Goal: Transaction & Acquisition: Obtain resource

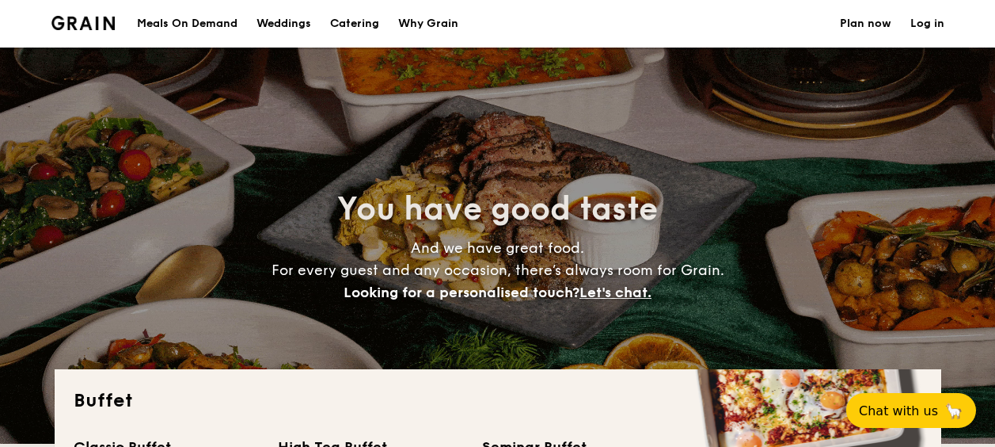
select select
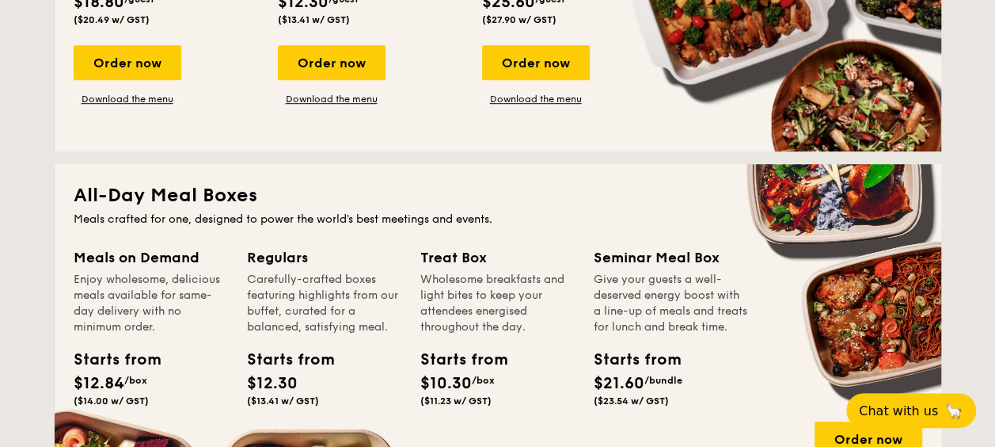
scroll to position [317, 0]
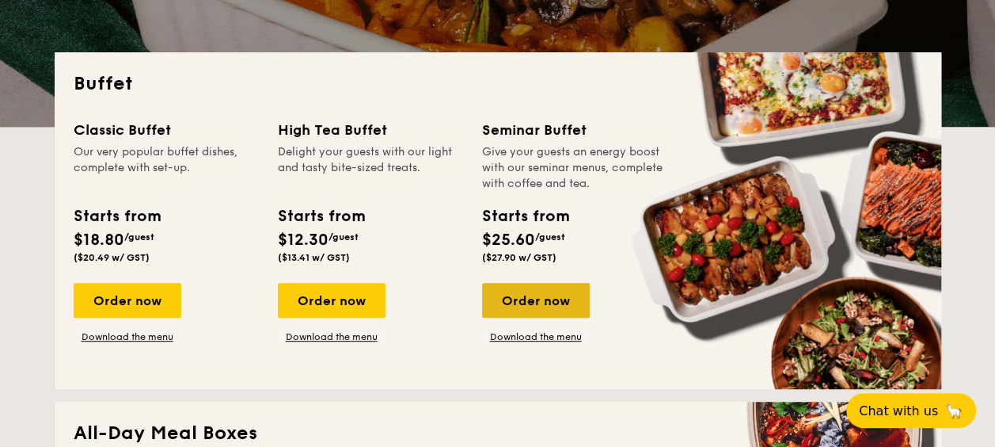
click at [537, 295] on div "Order now" at bounding box center [536, 300] width 108 height 35
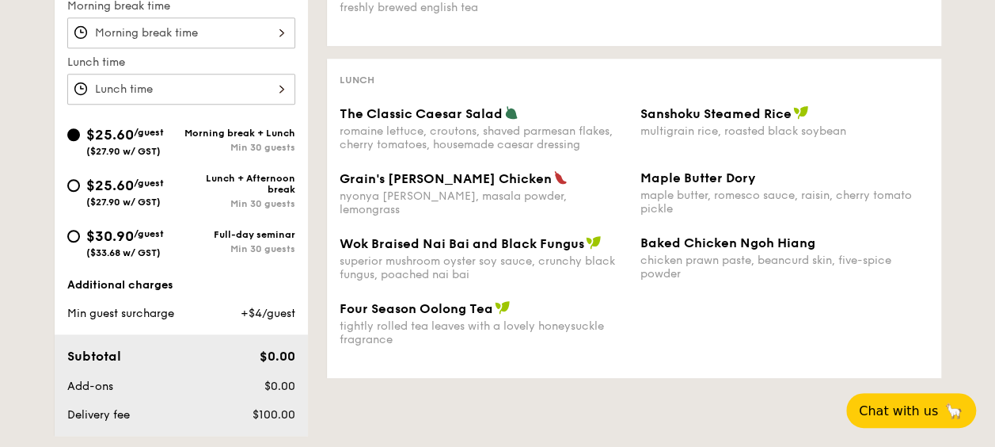
scroll to position [238, 0]
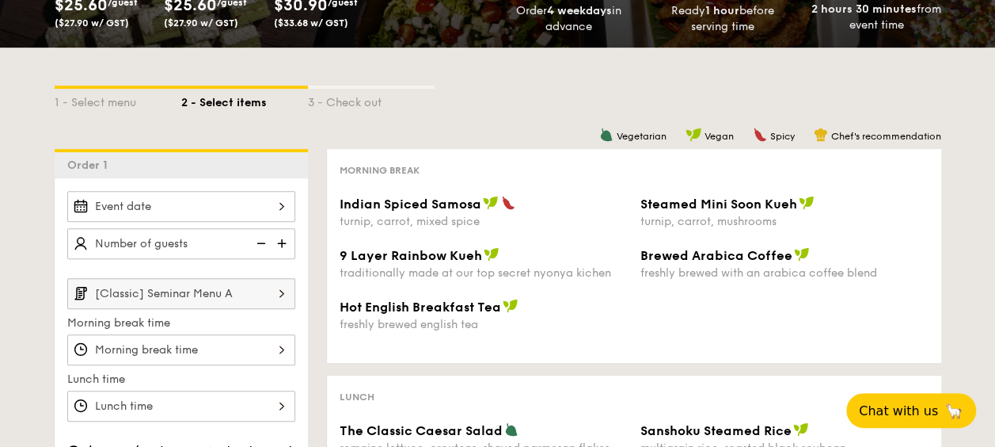
scroll to position [317, 0]
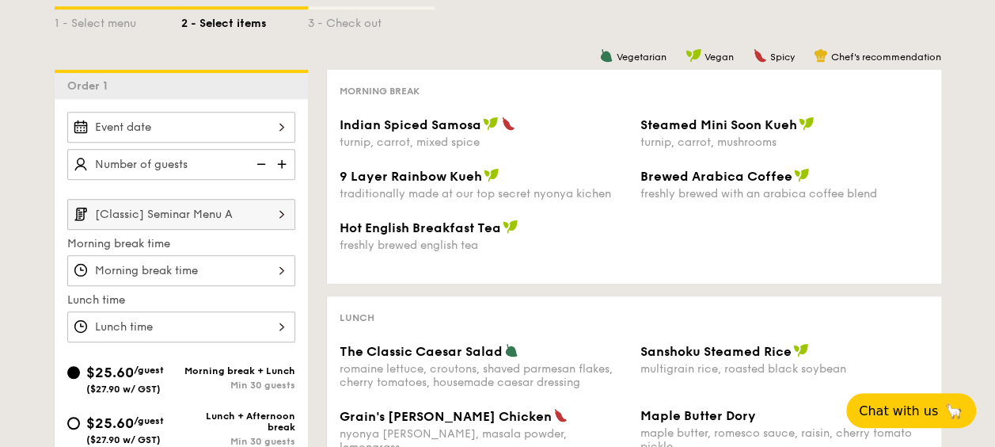
select select
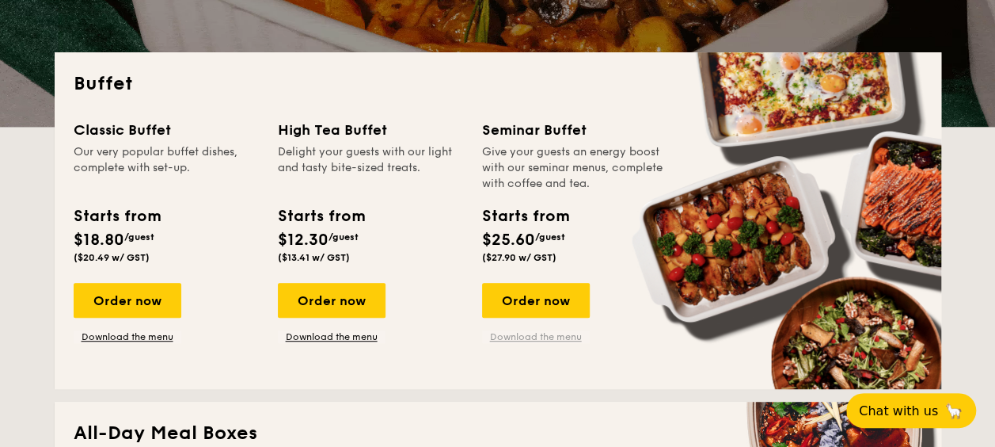
click at [519, 333] on link "Download the menu" at bounding box center [536, 336] width 108 height 13
